Goal: Transaction & Acquisition: Purchase product/service

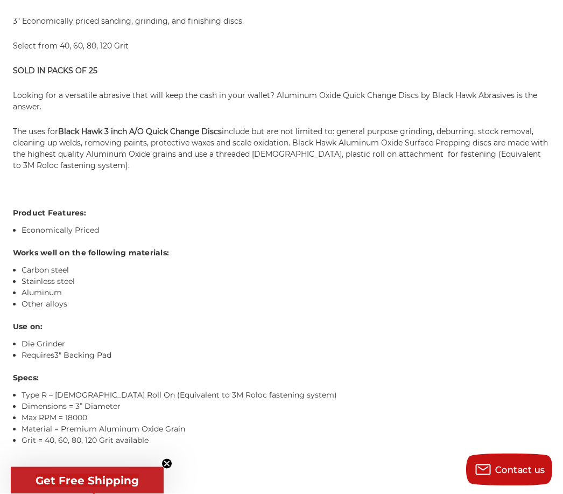
scroll to position [732, 0]
click at [483, 323] on h4 "Use on:" at bounding box center [282, 326] width 538 height 11
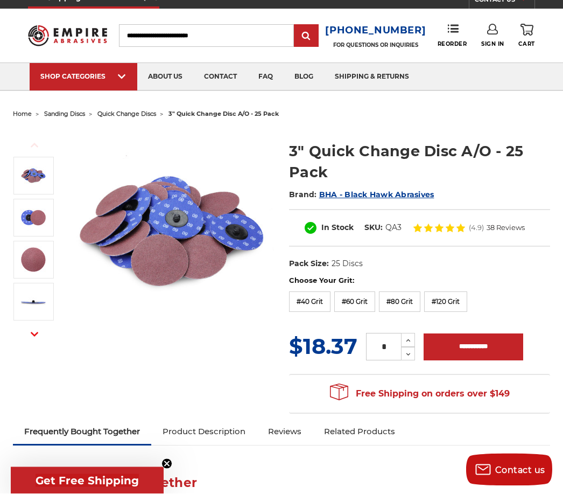
scroll to position [0, 0]
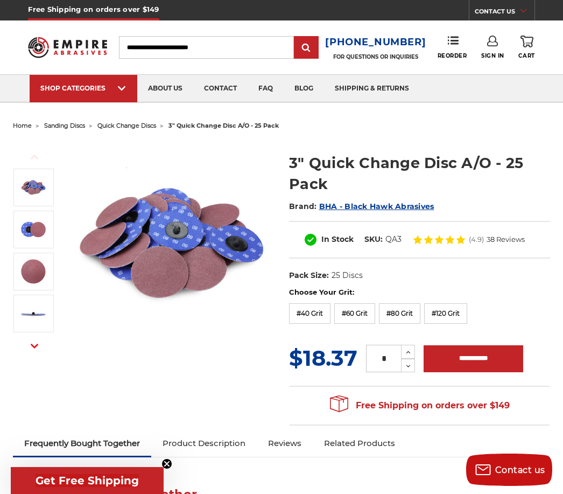
click at [314, 312] on label "#40 Grit" at bounding box center [309, 313] width 41 height 20
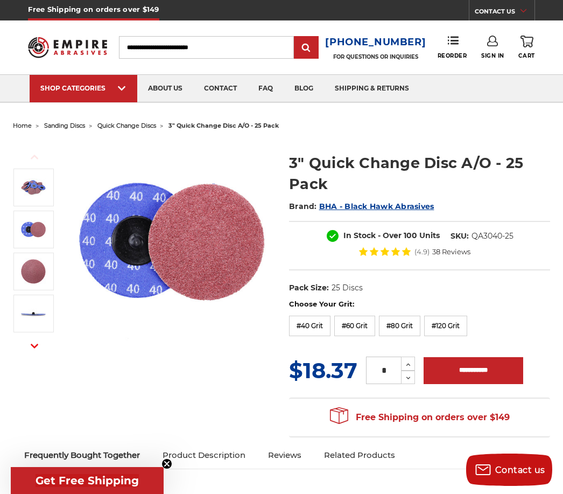
click at [357, 326] on label "#60 Grit" at bounding box center [355, 326] width 41 height 20
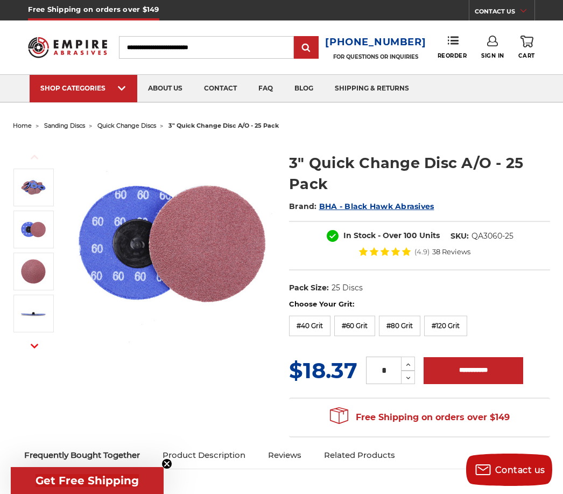
click at [311, 326] on label "#40 Grit" at bounding box center [309, 326] width 41 height 20
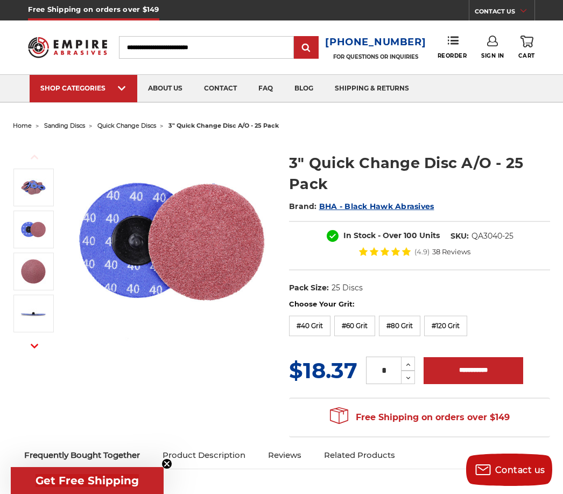
click at [403, 333] on label "#80 Grit" at bounding box center [399, 326] width 41 height 20
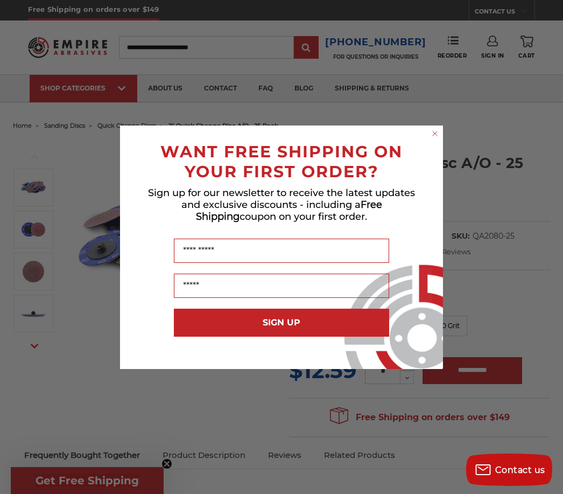
click at [433, 135] on circle "Close dialog" at bounding box center [435, 133] width 10 height 10
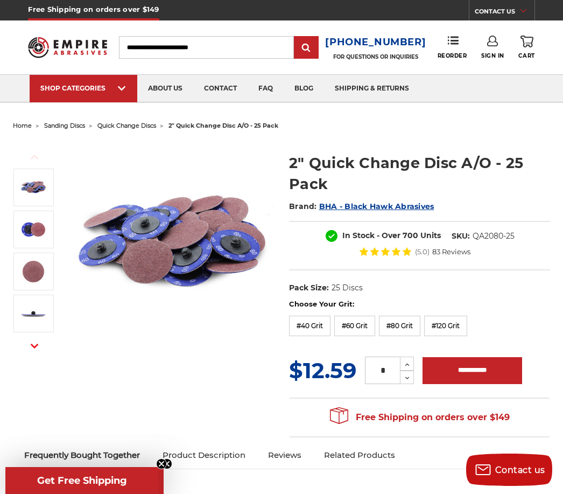
click at [490, 403] on div "Free Shipping on orders over $149 Congratulations! Your order qualifies for FRE…" at bounding box center [419, 418] width 261 height 40
